Goal: Task Accomplishment & Management: Use online tool/utility

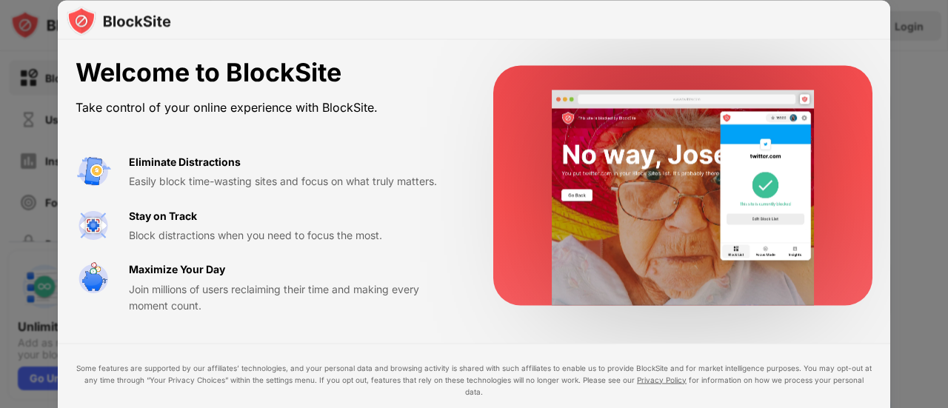
click at [422, 278] on div "Maximize Your Day Join millions of users reclaiming their time and making every…" at bounding box center [293, 287] width 329 height 53
drag, startPoint x: 947, startPoint y: 47, endPoint x: 724, endPoint y: 188, distance: 263.5
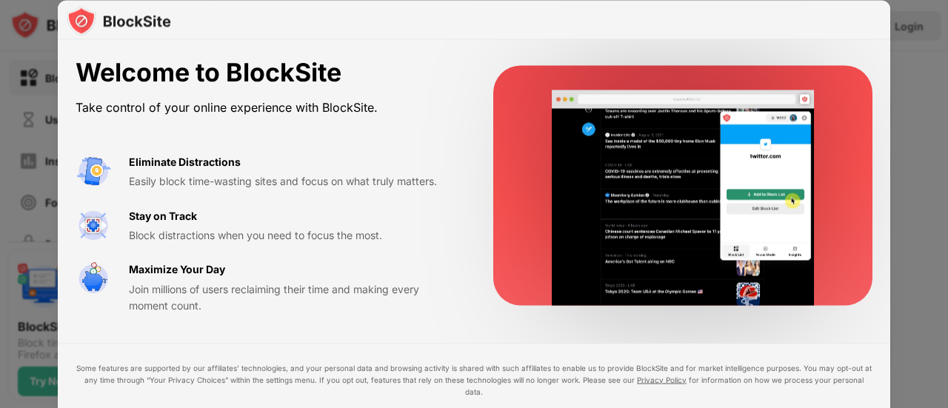
click at [940, 51] on div at bounding box center [474, 204] width 948 height 408
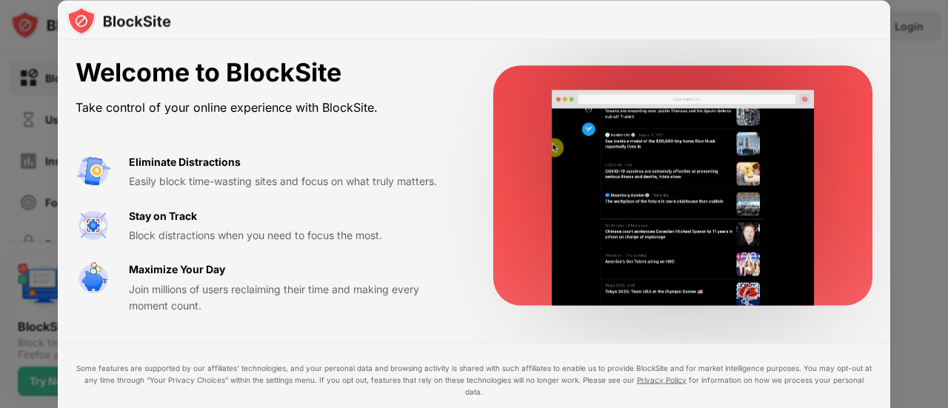
drag, startPoint x: 250, startPoint y: 214, endPoint x: 229, endPoint y: 220, distance: 21.6
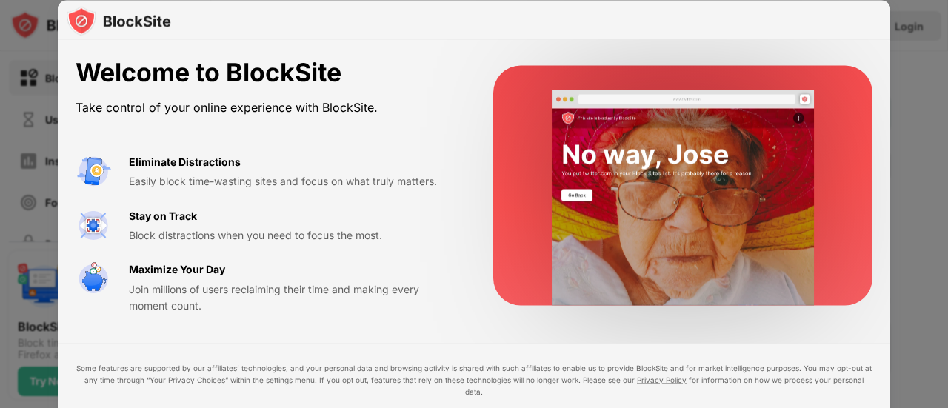
click at [247, 214] on div "Stay on Track Block distractions when you need to focus the most." at bounding box center [293, 225] width 329 height 36
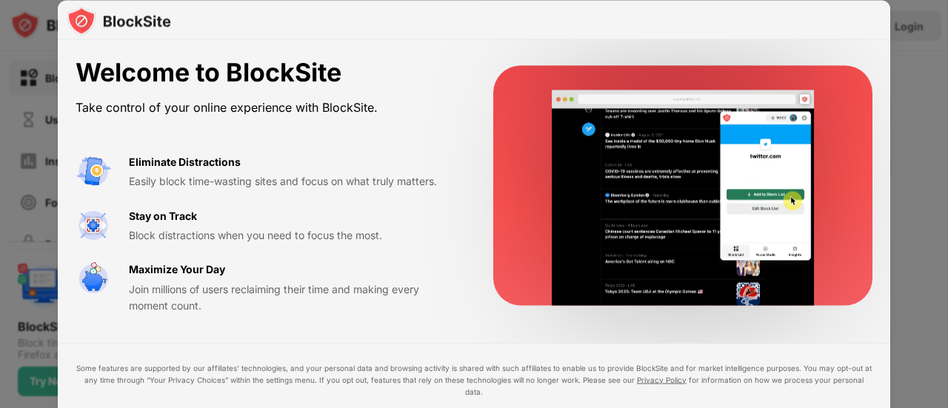
drag, startPoint x: 189, startPoint y: 248, endPoint x: 186, endPoint y: 237, distance: 11.5
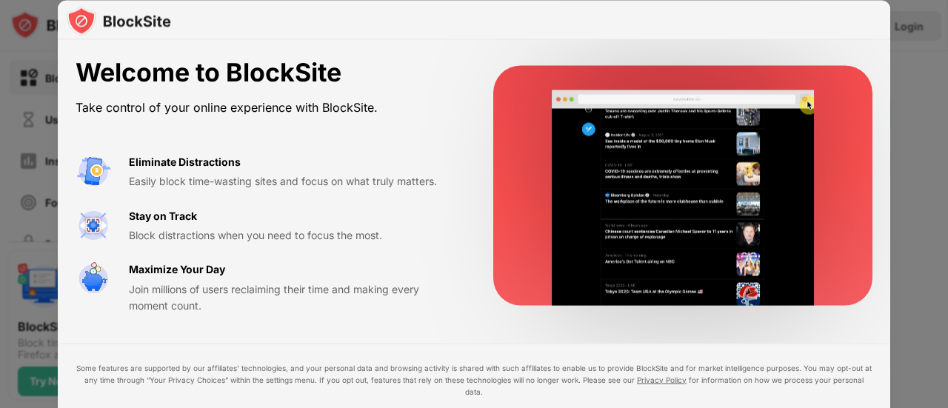
click at [188, 248] on div "Eliminate Distractions Easily block time-wasting sites and focus on what truly …" at bounding box center [267, 233] width 382 height 161
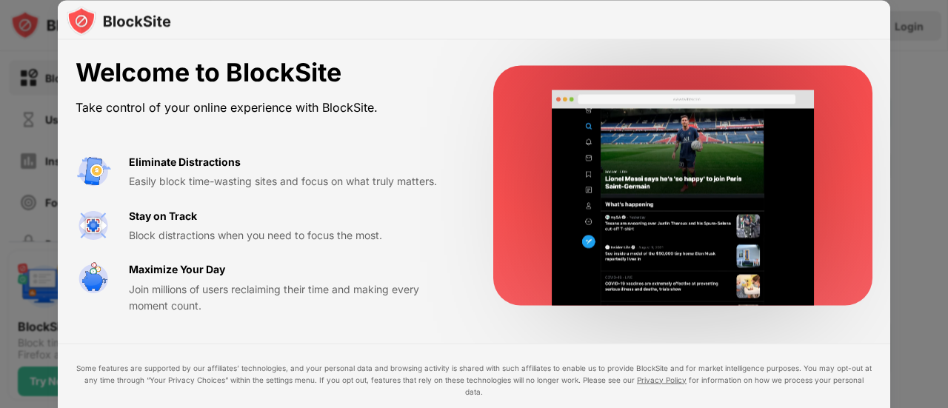
drag, startPoint x: 244, startPoint y: 183, endPoint x: 133, endPoint y: 152, distance: 115.1
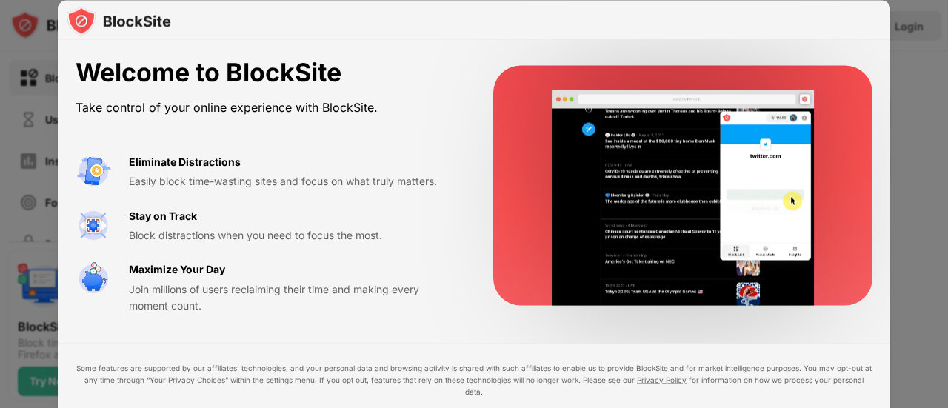
click at [245, 182] on div "Easily block time-wasting sites and focus on what truly matters." at bounding box center [293, 181] width 329 height 16
click at [73, 36] on div at bounding box center [474, 20] width 832 height 40
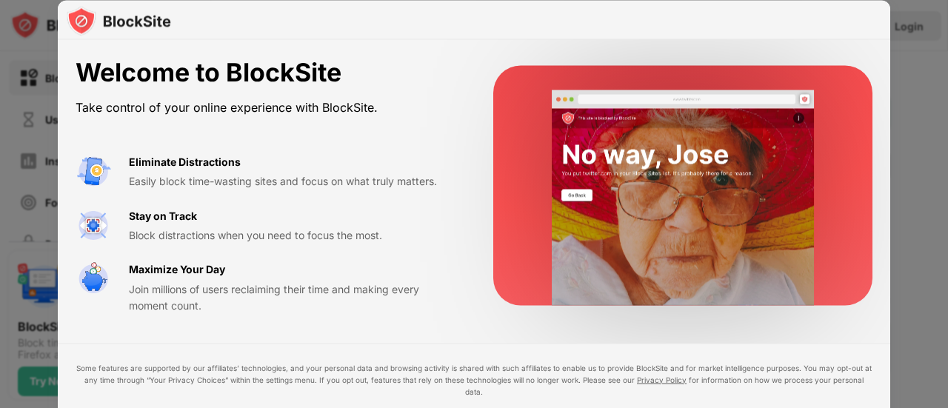
click at [947, 119] on div at bounding box center [474, 204] width 948 height 408
click at [922, 87] on div at bounding box center [474, 204] width 948 height 408
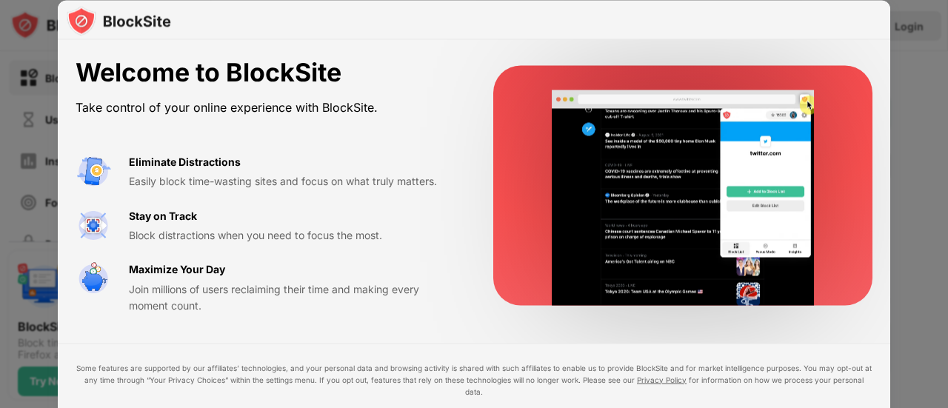
drag, startPoint x: 790, startPoint y: 61, endPoint x: 765, endPoint y: 82, distance: 32.0
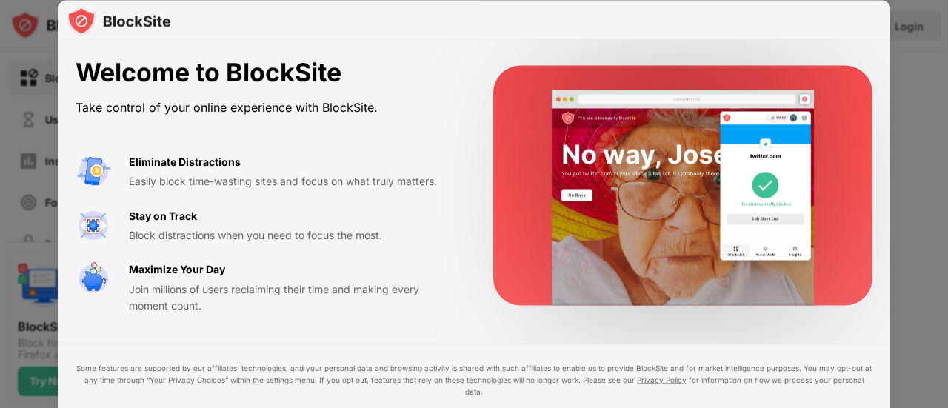
click at [774, 73] on div "Welcome to BlockSite Take control of your online experience with BlockSite. Eli…" at bounding box center [474, 186] width 832 height 292
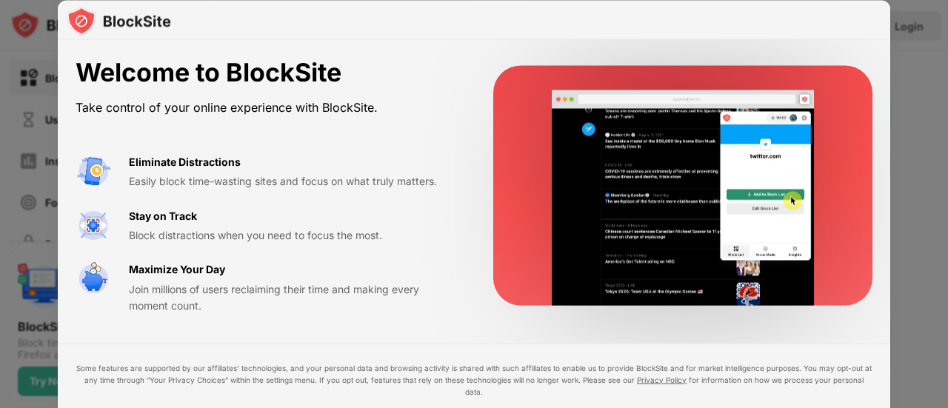
click at [651, 180] on video at bounding box center [682, 197] width 303 height 215
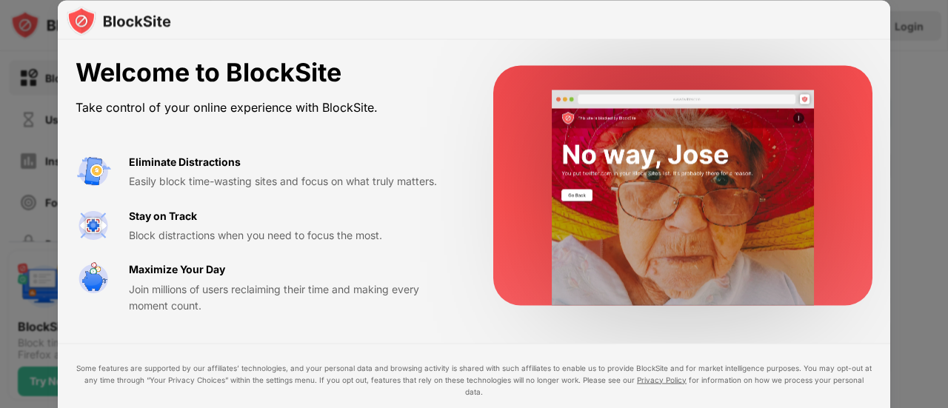
drag, startPoint x: 457, startPoint y: 264, endPoint x: 154, endPoint y: 271, distance: 302.8
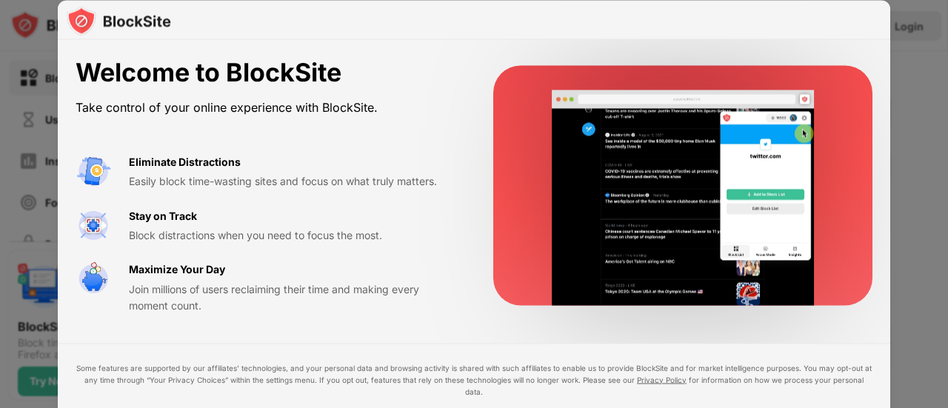
click at [348, 264] on div "Welcome to BlockSite Take control of your online experience with BlockSite. Eli…" at bounding box center [474, 186] width 832 height 292
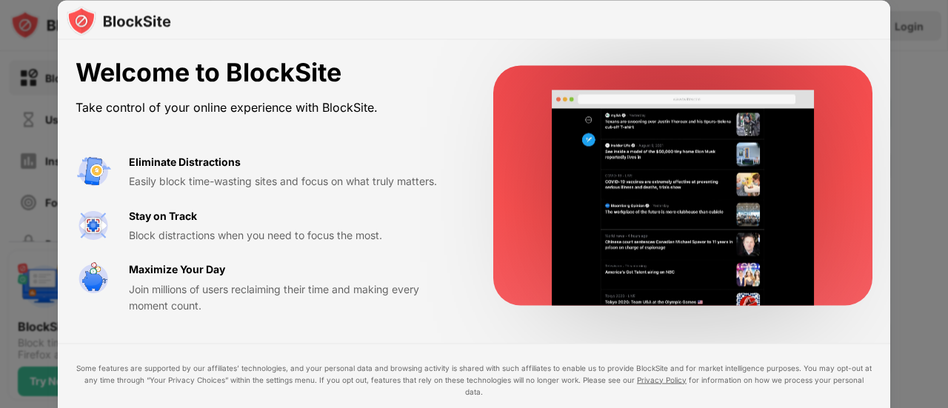
click at [152, 271] on div "Maximize Your Day" at bounding box center [177, 269] width 96 height 16
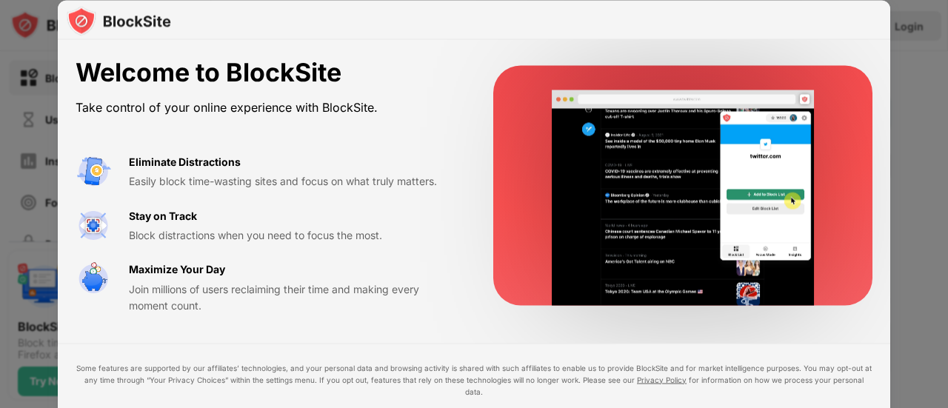
drag, startPoint x: 135, startPoint y: 361, endPoint x: 129, endPoint y: 395, distance: 34.6
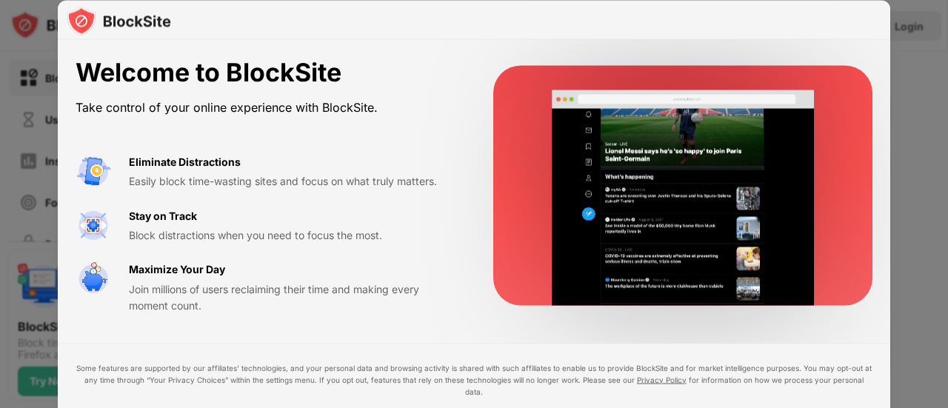
click at [130, 372] on div "Some features are supported by our affiliates’ technologies, and your personal …" at bounding box center [474, 408] width 832 height 131
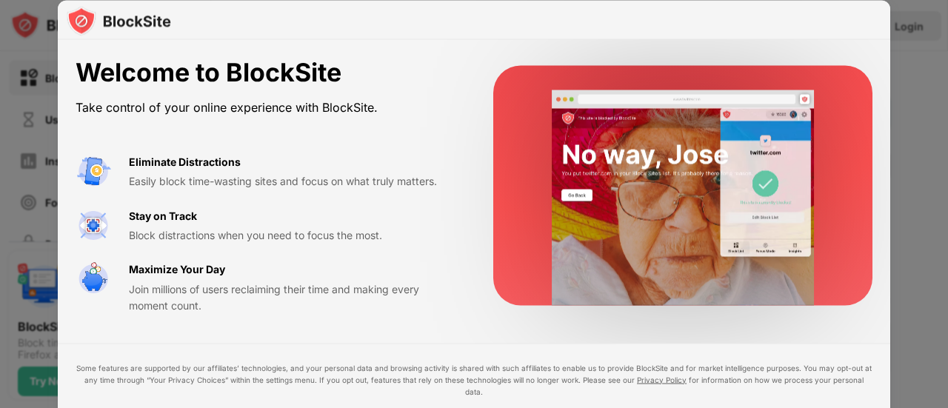
click at [130, 396] on div "Some features are supported by our affiliates’ technologies, and your personal …" at bounding box center [474, 379] width 797 height 36
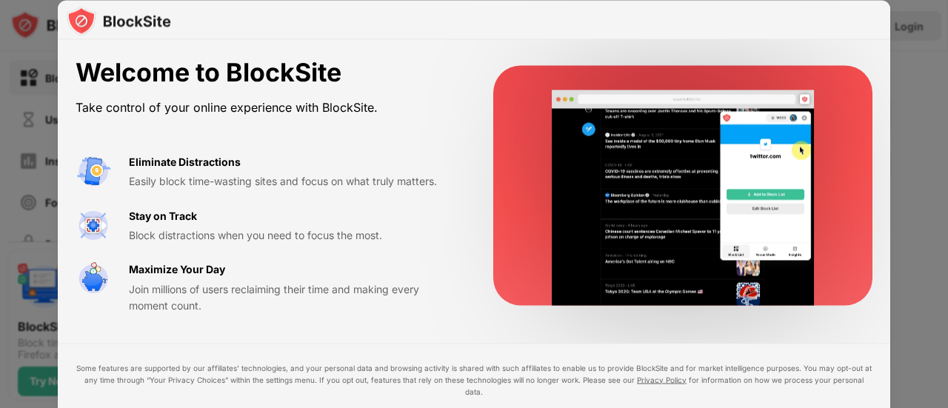
drag, startPoint x: 93, startPoint y: 180, endPoint x: 30, endPoint y: 115, distance: 90.6
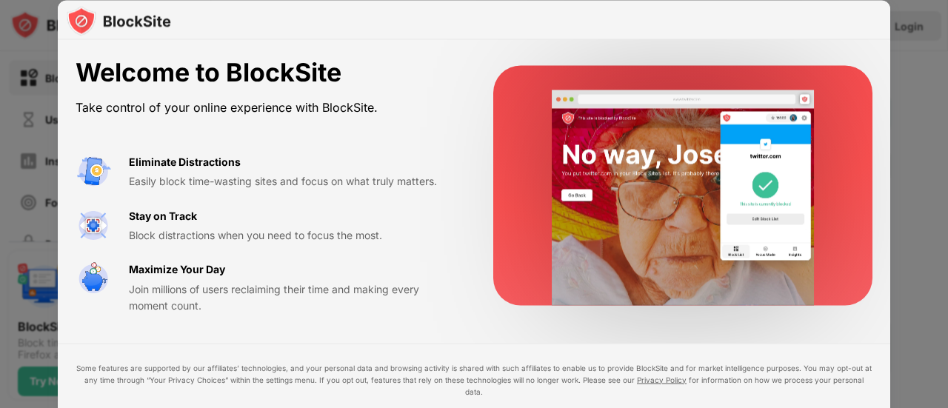
click at [30, 115] on div at bounding box center [474, 204] width 948 height 408
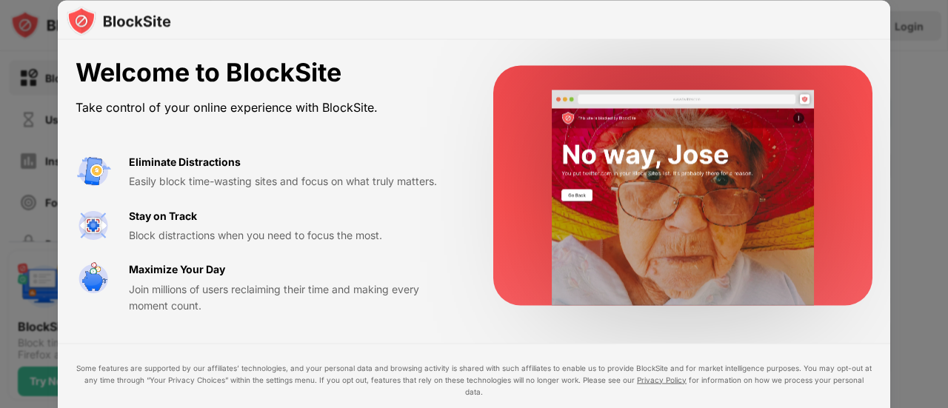
click at [30, 115] on div at bounding box center [474, 204] width 948 height 408
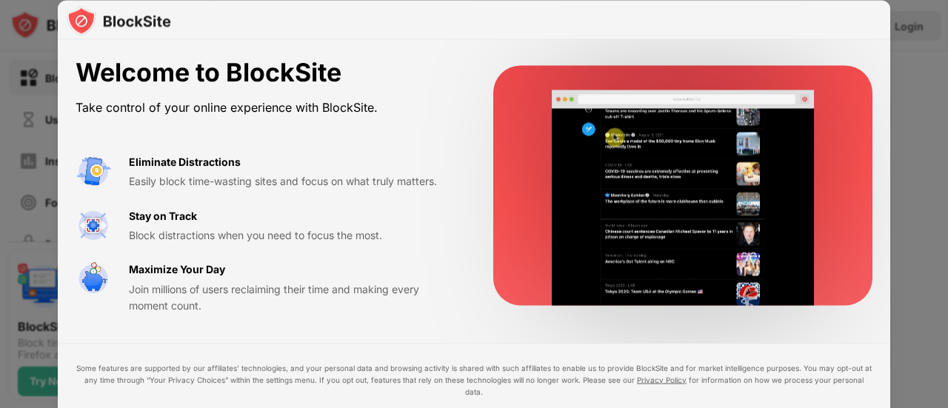
click at [30, 115] on div at bounding box center [474, 204] width 948 height 408
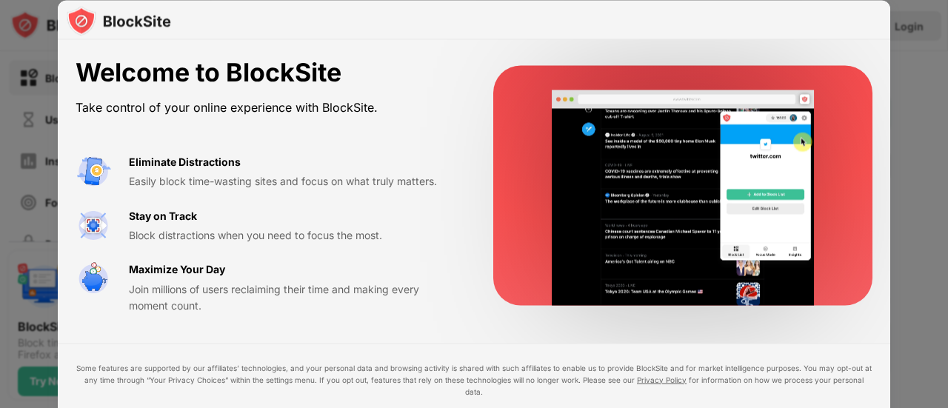
drag, startPoint x: 945, startPoint y: 147, endPoint x: 899, endPoint y: 277, distance: 138.1
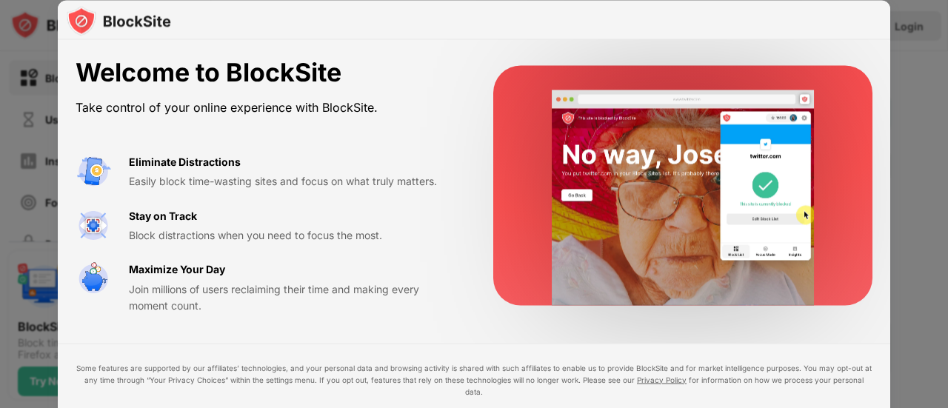
click at [921, 281] on div at bounding box center [474, 204] width 948 height 408
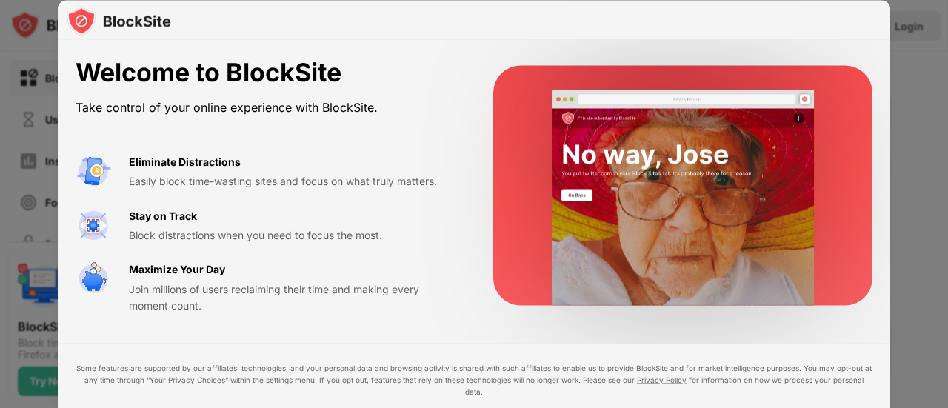
drag, startPoint x: 789, startPoint y: 224, endPoint x: 786, endPoint y: 214, distance: 10.1
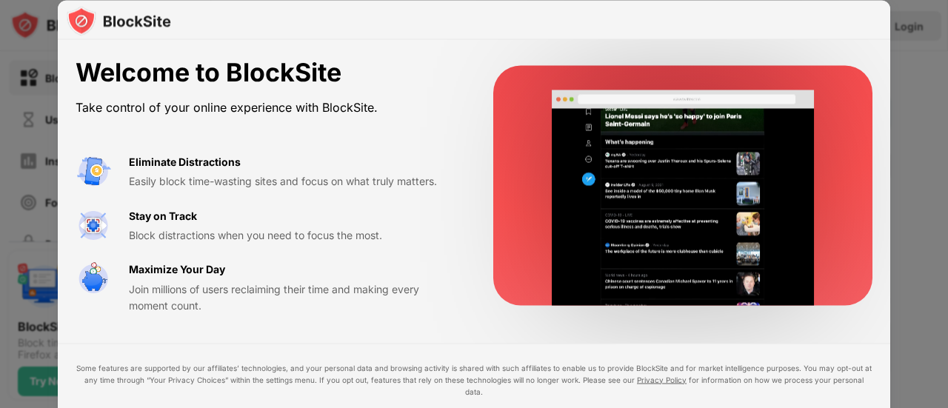
click at [786, 216] on video at bounding box center [682, 197] width 303 height 215
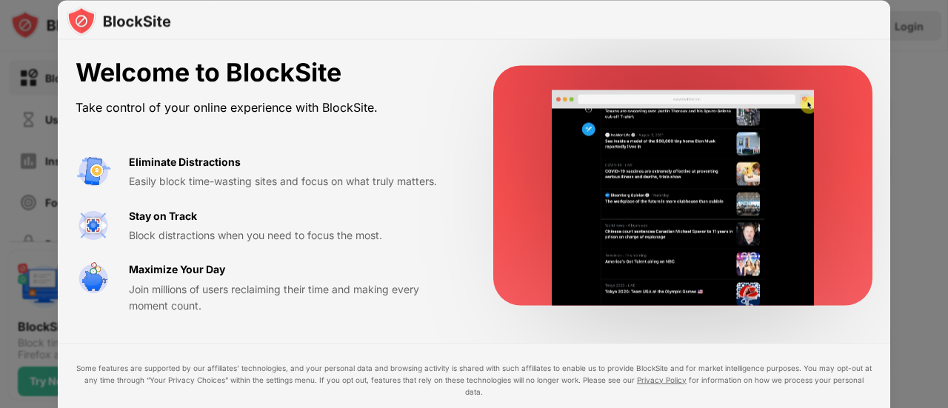
drag, startPoint x: 786, startPoint y: 214, endPoint x: 805, endPoint y: 110, distance: 105.4
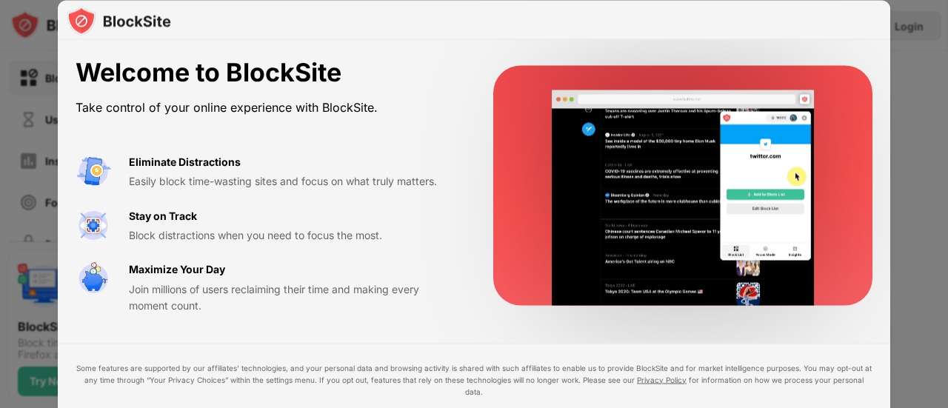
click at [787, 204] on video at bounding box center [682, 197] width 303 height 215
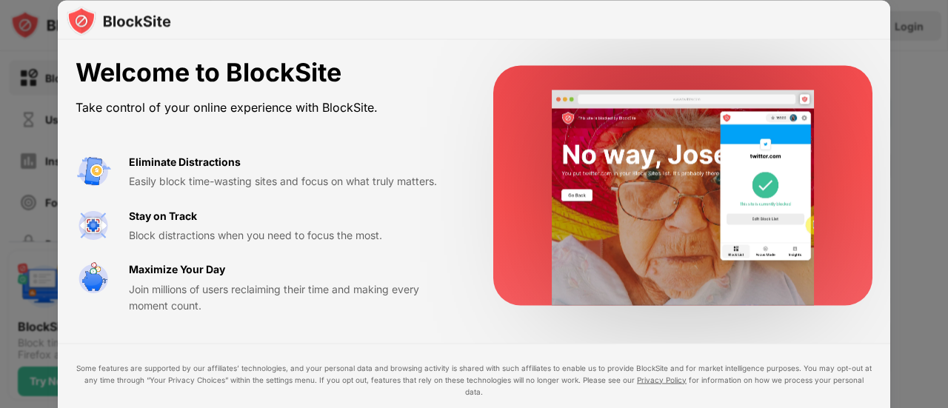
click at [808, 100] on video at bounding box center [682, 197] width 303 height 215
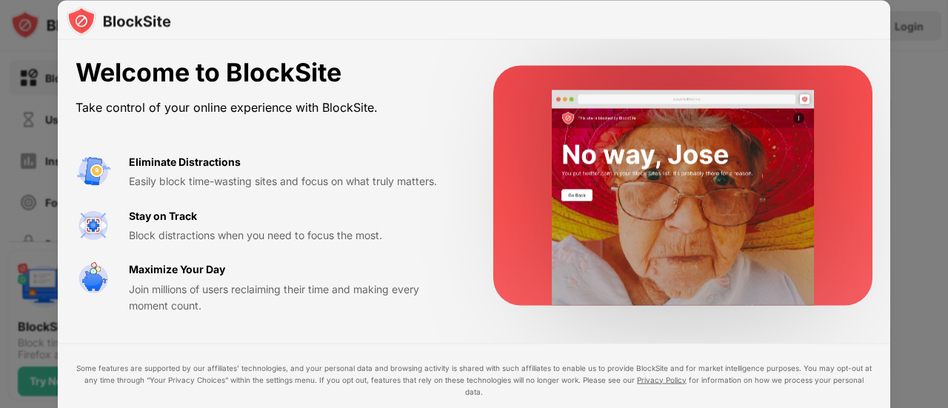
drag, startPoint x: 809, startPoint y: 100, endPoint x: 877, endPoint y: 239, distance: 154.9
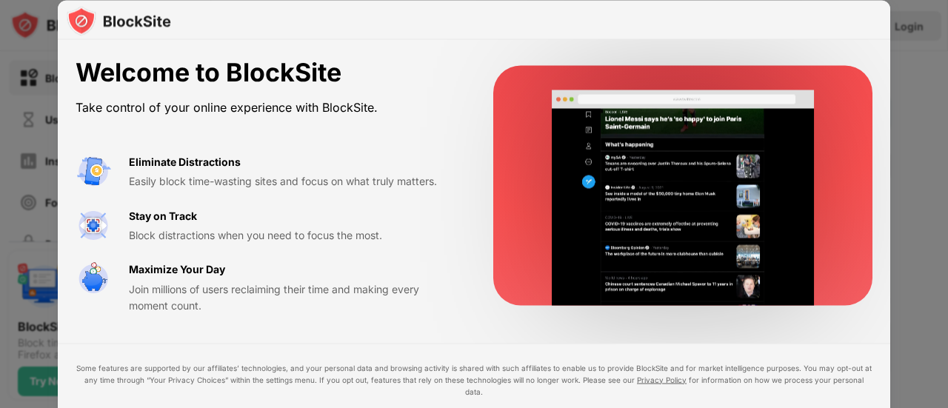
click at [811, 100] on video at bounding box center [682, 197] width 303 height 215
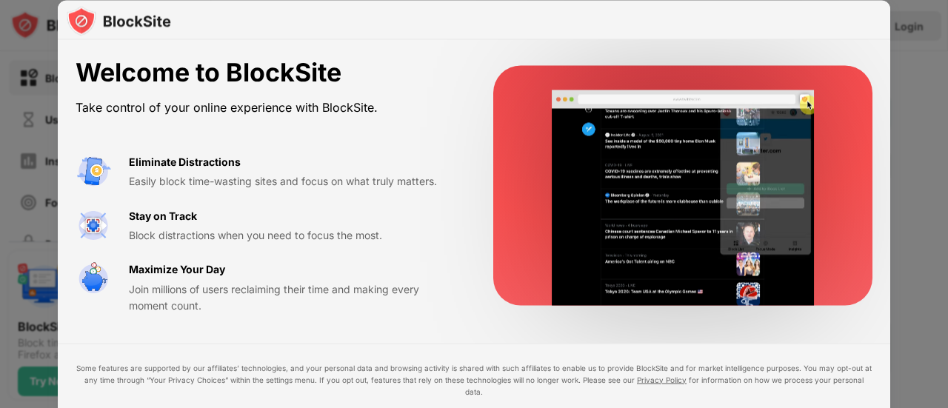
drag, startPoint x: 876, startPoint y: 268, endPoint x: 902, endPoint y: 276, distance: 27.2
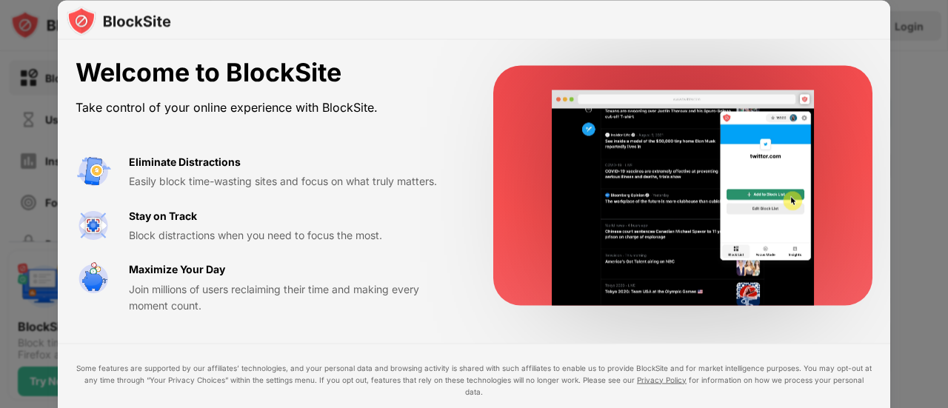
click at [904, 273] on div at bounding box center [474, 204] width 948 height 408
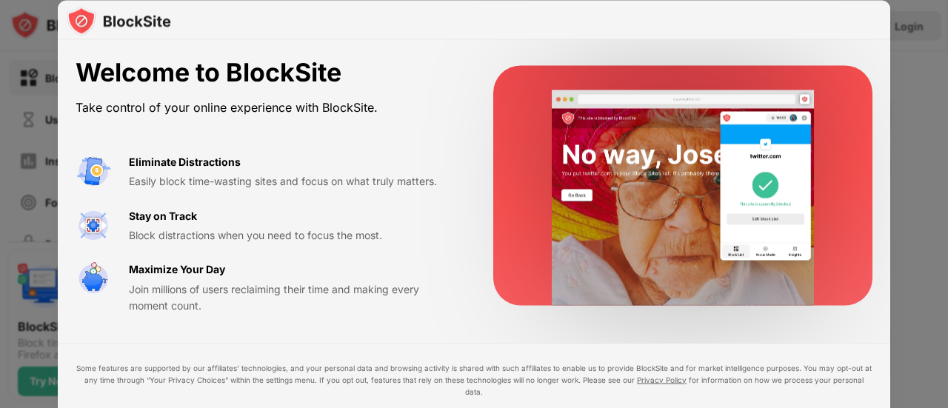
drag, startPoint x: 797, startPoint y: 344, endPoint x: 768, endPoint y: 305, distance: 48.3
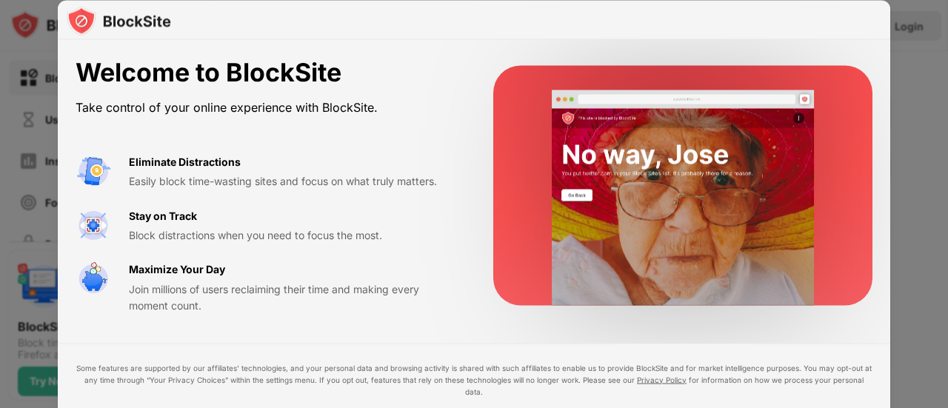
click at [795, 343] on div "Welcome to BlockSite Take control of your online experience with BlockSite. Eli…" at bounding box center [474, 257] width 832 height 434
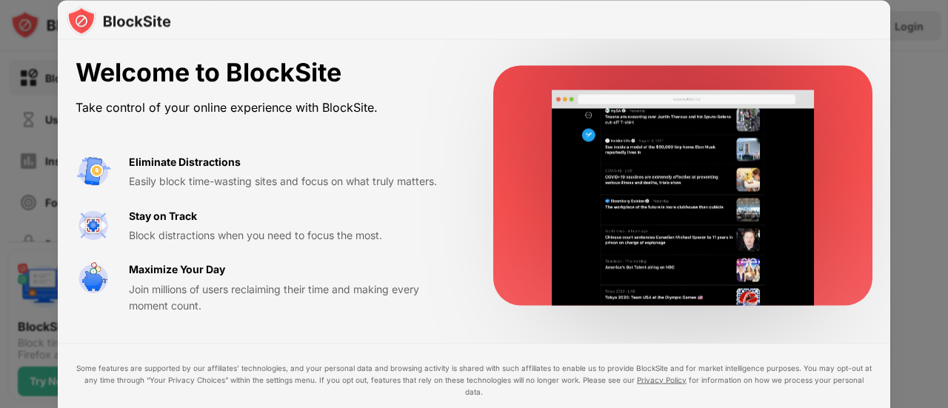
drag, startPoint x: 717, startPoint y: 159, endPoint x: 763, endPoint y: 41, distance: 126.6
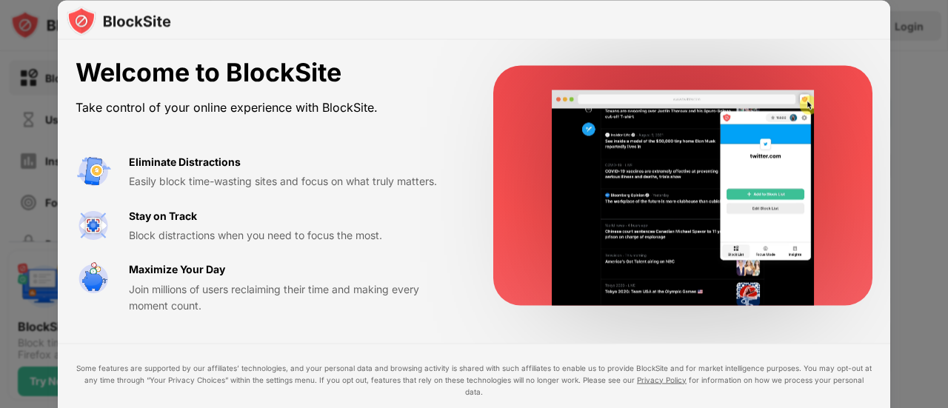
click at [763, 41] on div "Welcome to BlockSite Take control of your online experience with BlockSite. Eli…" at bounding box center [474, 186] width 832 height 292
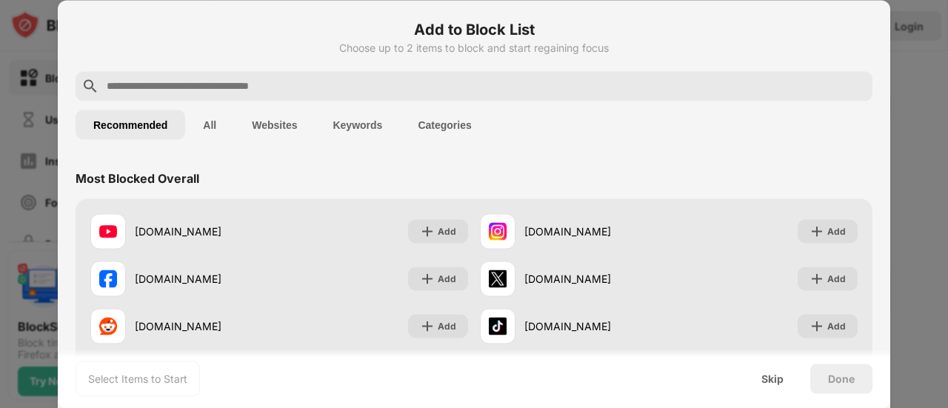
click at [215, 124] on button "All" at bounding box center [209, 125] width 49 height 30
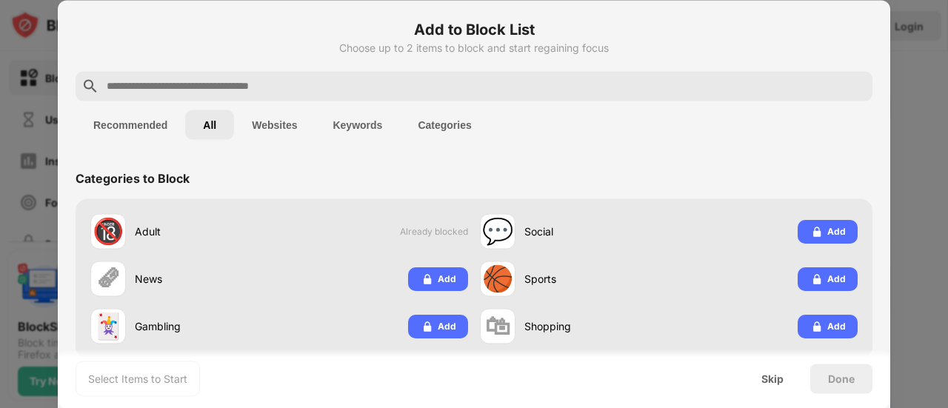
click at [281, 118] on button "Websites" at bounding box center [274, 125] width 81 height 30
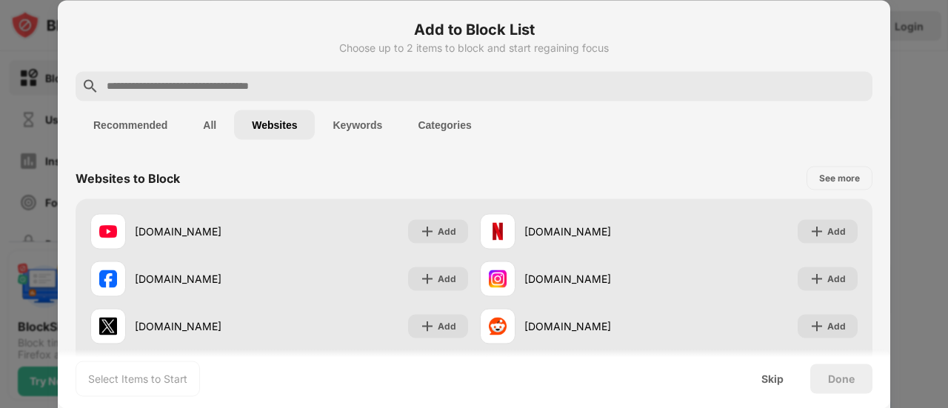
click at [363, 119] on button "Keywords" at bounding box center [357, 125] width 85 height 30
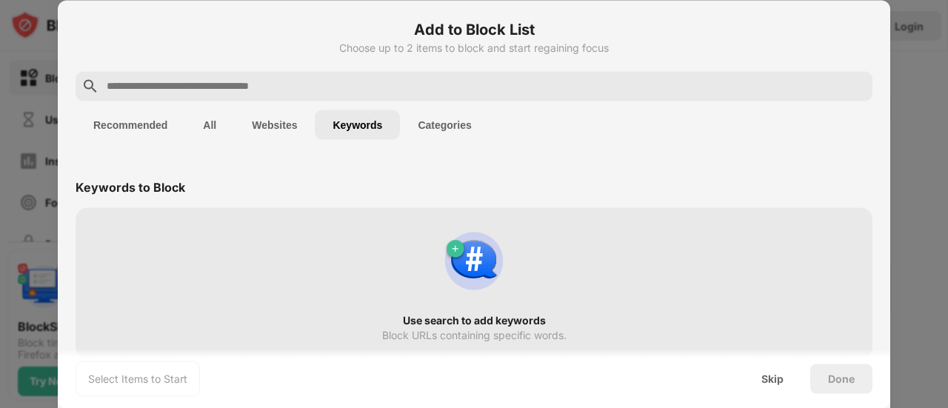
click at [424, 85] on input "text" at bounding box center [485, 86] width 761 height 18
click at [424, 84] on input "text" at bounding box center [485, 86] width 761 height 18
click at [476, 309] on div "Use search to add keywords Block URLs containing specific words." at bounding box center [473, 282] width 779 height 133
click at [223, 80] on input "text" at bounding box center [485, 86] width 761 height 18
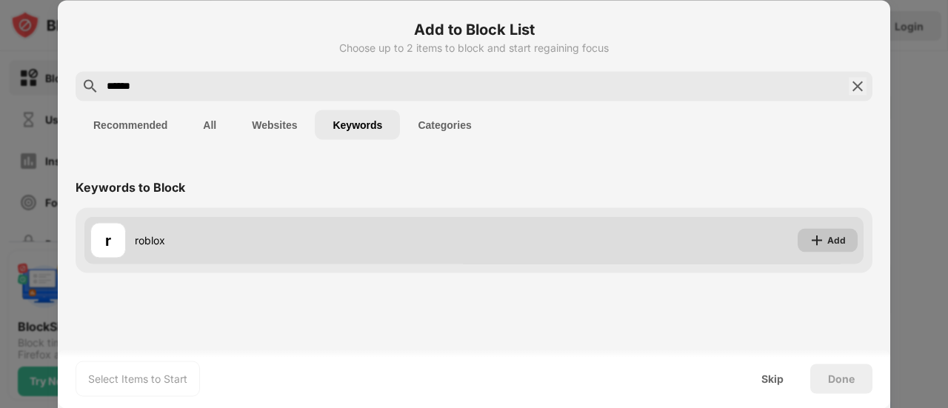
type input "******"
click at [841, 239] on div "Add" at bounding box center [836, 239] width 19 height 15
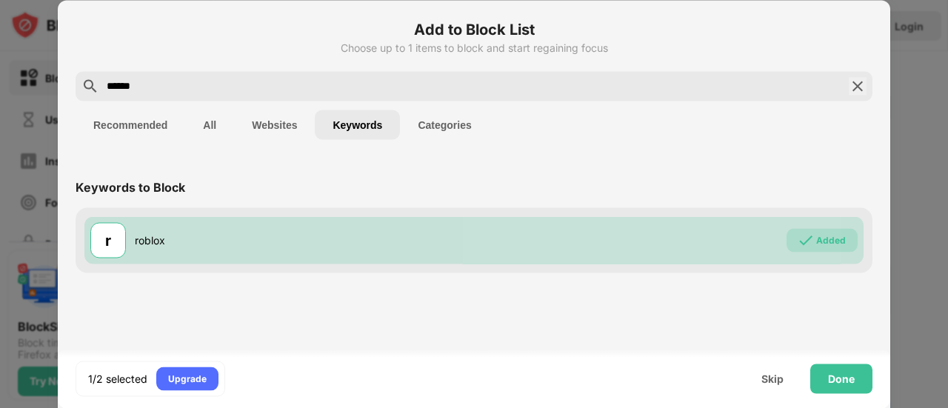
click at [151, 84] on input "******" at bounding box center [473, 86] width 737 height 18
click at [844, 375] on div "Done" at bounding box center [841, 378] width 27 height 12
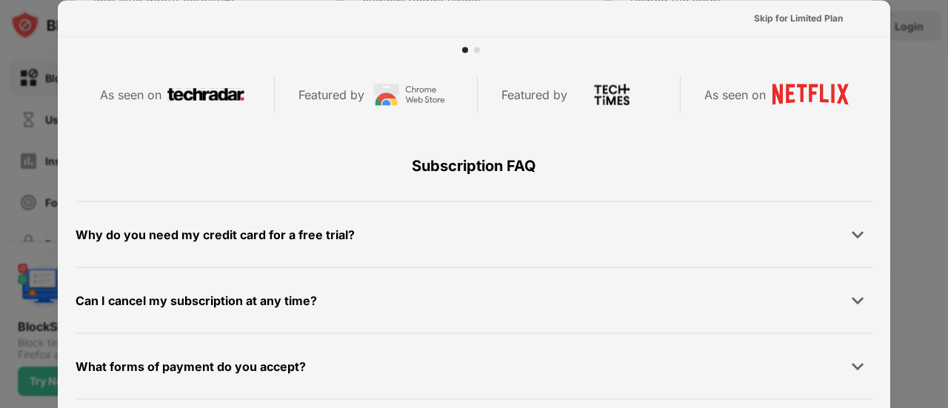
scroll to position [721, 0]
